Goal: Find specific page/section: Find specific page/section

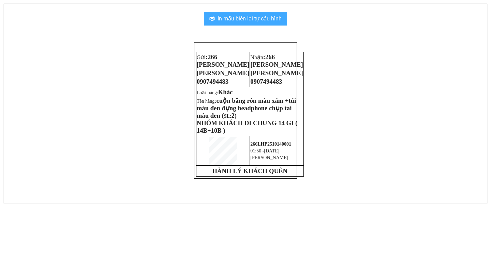
click at [234, 17] on span "In mẫu biên lai tự cấu hình" at bounding box center [249, 18] width 64 height 9
